Goal: Transaction & Acquisition: Purchase product/service

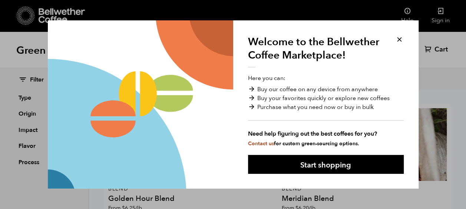
click at [399, 39] on button at bounding box center [399, 39] width 9 height 9
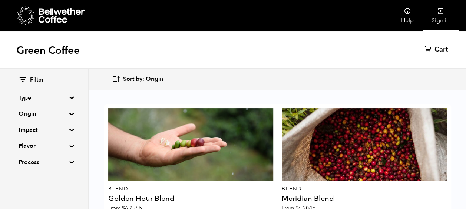
click at [439, 17] on link "Sign in" at bounding box center [440, 15] width 36 height 31
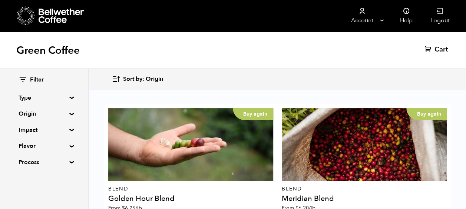
scroll to position [308, 0]
click at [116, 76] on icon "button" at bounding box center [116, 79] width 9 height 9
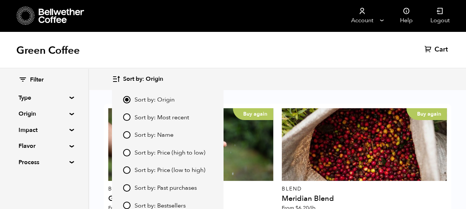
scroll to position [312, 0]
click at [164, 156] on span "Sort by: Price (high to low)" at bounding box center [170, 153] width 71 height 8
click at [130, 156] on input "Sort by: Price (high to low)" at bounding box center [126, 152] width 7 height 7
radio input "true"
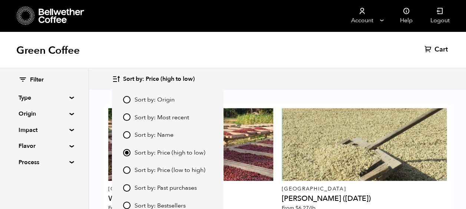
click at [254, 54] on div "Green Coffee Cart (0)" at bounding box center [233, 49] width 466 height 37
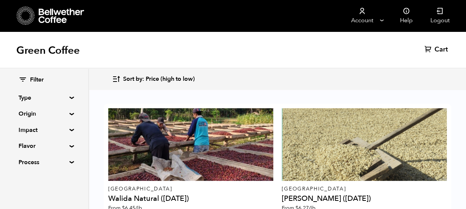
scroll to position [384, 0]
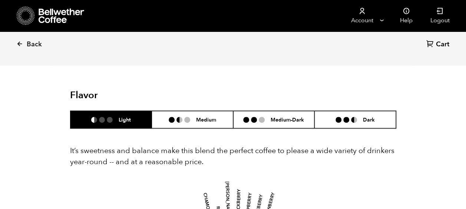
scroll to position [447, 0]
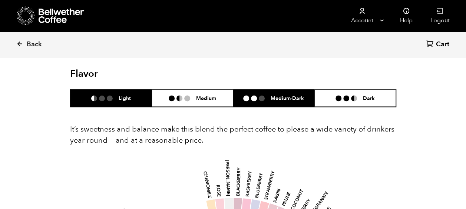
click at [278, 96] on h6 "Medium-Dark" at bounding box center [286, 98] width 33 height 6
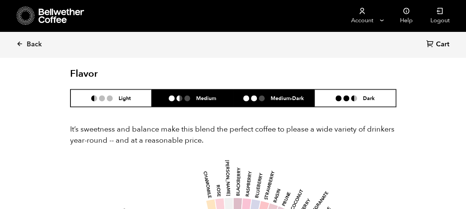
click at [201, 99] on h6 "Medium" at bounding box center [206, 98] width 20 height 6
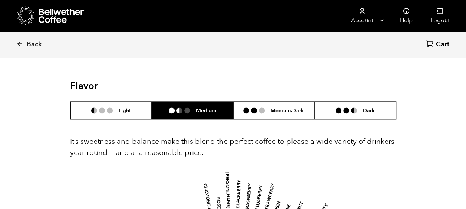
scroll to position [434, 0]
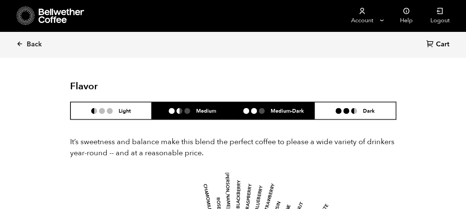
click at [261, 112] on li at bounding box center [262, 111] width 6 height 6
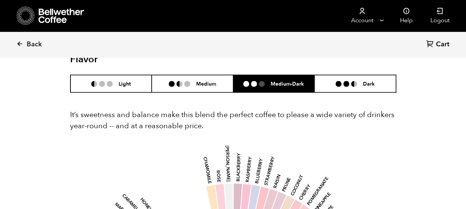
scroll to position [461, 0]
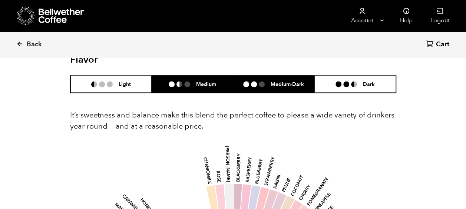
click at [205, 87] on h6 "Medium" at bounding box center [206, 84] width 20 height 6
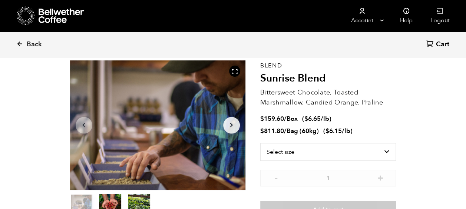
scroll to position [34, 0]
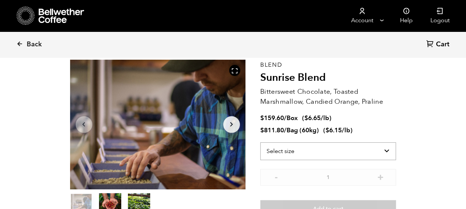
click at [278, 149] on select "Select size Bag (60kg) (132 lbs) Box (24 lbs)" at bounding box center [328, 151] width 136 height 18
select select "box"
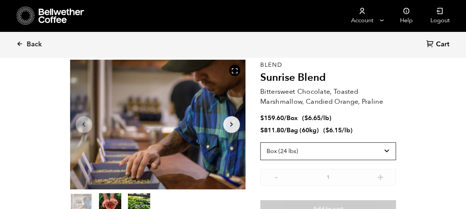
click at [260, 142] on select "Select size Bag (60kg) (132 lbs) Box (24 lbs)" at bounding box center [328, 151] width 136 height 18
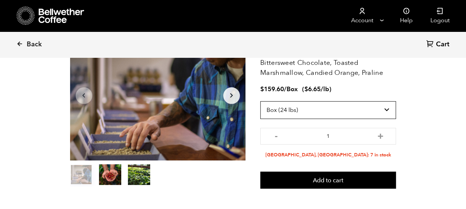
scroll to position [63, 0]
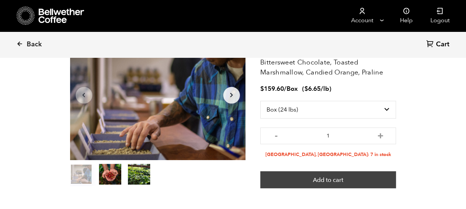
click at [323, 182] on button "Add to cart" at bounding box center [328, 179] width 136 height 17
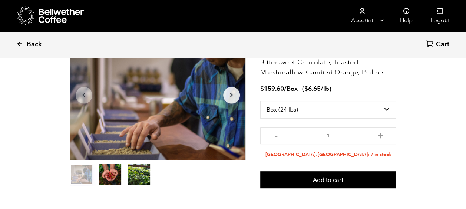
click at [36, 46] on span "Back" at bounding box center [34, 44] width 15 height 9
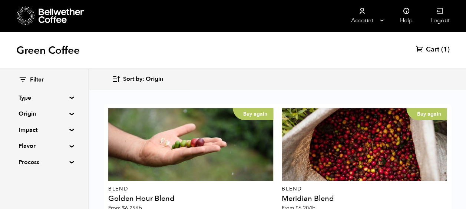
scroll to position [510, 0]
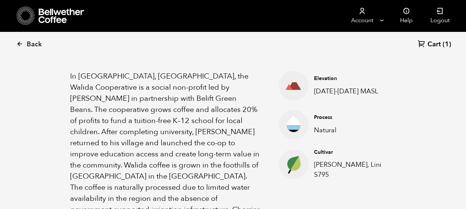
scroll to position [251, 0]
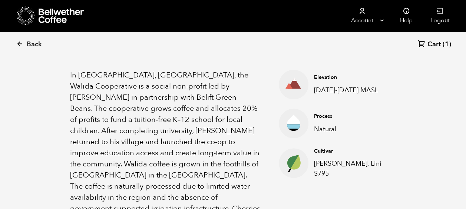
click at [175, 105] on p "In Tlogosari Village, East Java, the Walida Cooperative is a social non-profit …" at bounding box center [165, 159] width 190 height 178
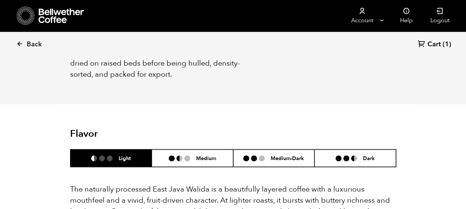
scroll to position [430, 0]
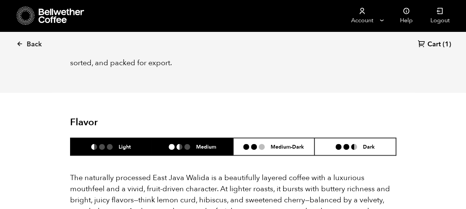
click at [185, 144] on li at bounding box center [187, 147] width 6 height 6
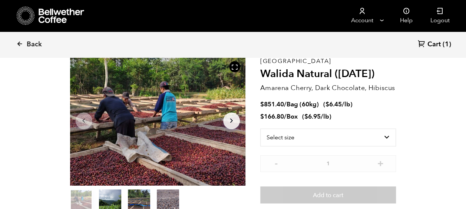
scroll to position [29, 0]
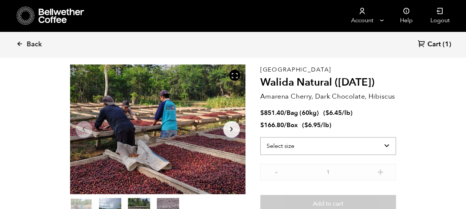
click at [282, 151] on select "Select size Bag (60kg) (132 lbs) Box (24 lbs)" at bounding box center [328, 146] width 136 height 18
select select "box"
click at [260, 137] on select "Select size Bag (60kg) (132 lbs) Box (24 lbs)" at bounding box center [328, 146] width 136 height 18
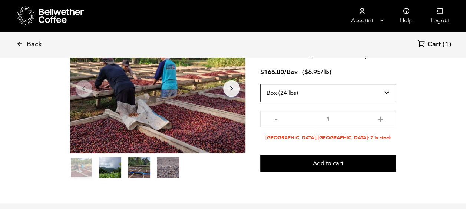
scroll to position [70, 0]
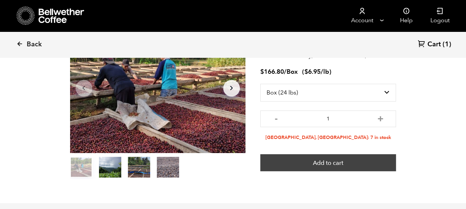
click at [325, 162] on button "Add to cart" at bounding box center [328, 162] width 136 height 17
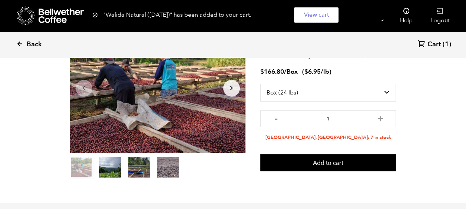
click at [36, 41] on span "Back" at bounding box center [34, 44] width 15 height 9
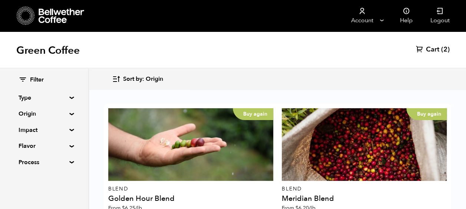
click at [31, 95] on summary "Type" at bounding box center [44, 97] width 51 height 9
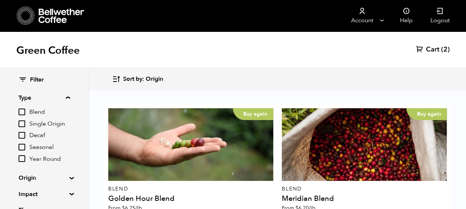
click at [23, 123] on input "Single Origin" at bounding box center [22, 123] width 7 height 7
checkbox input "true"
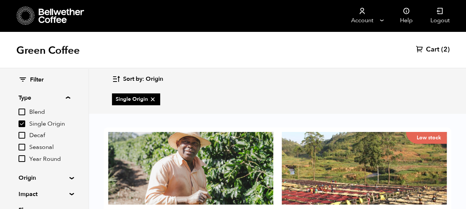
scroll to position [809, 0]
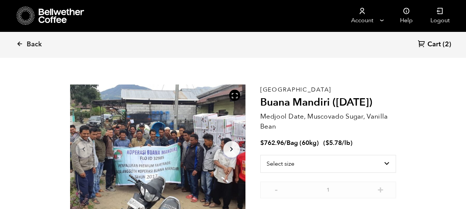
scroll to position [9, 0]
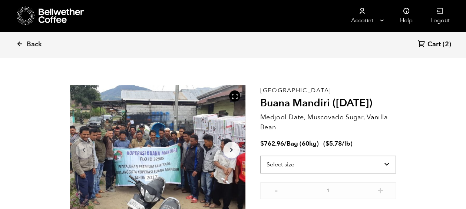
click at [295, 169] on select "Select size Bag (60kg) (132 lbs)" at bounding box center [328, 165] width 136 height 18
click at [372, 133] on div "Sumatra Buana Mandiri ([DATE]) Medjool Date, Muscovado Sugar, Vanilla Bean $ 76…" at bounding box center [328, 163] width 136 height 156
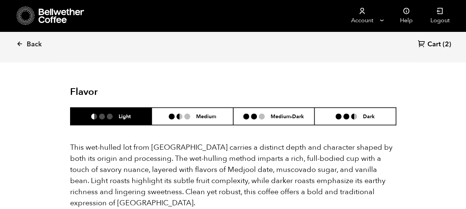
scroll to position [481, 0]
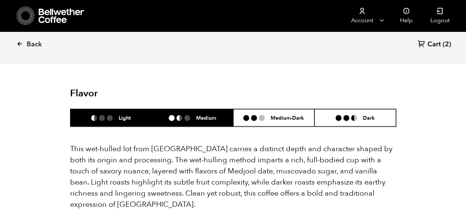
click at [203, 111] on li "Medium" at bounding box center [193, 117] width 82 height 17
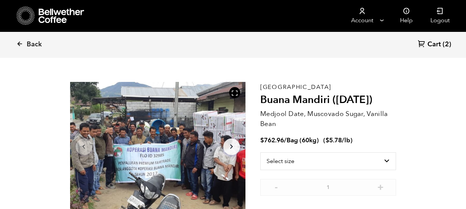
scroll to position [0, 0]
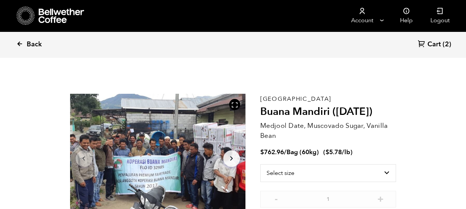
click at [34, 44] on span "Back" at bounding box center [34, 44] width 15 height 9
